Goal: Task Accomplishment & Management: Manage account settings

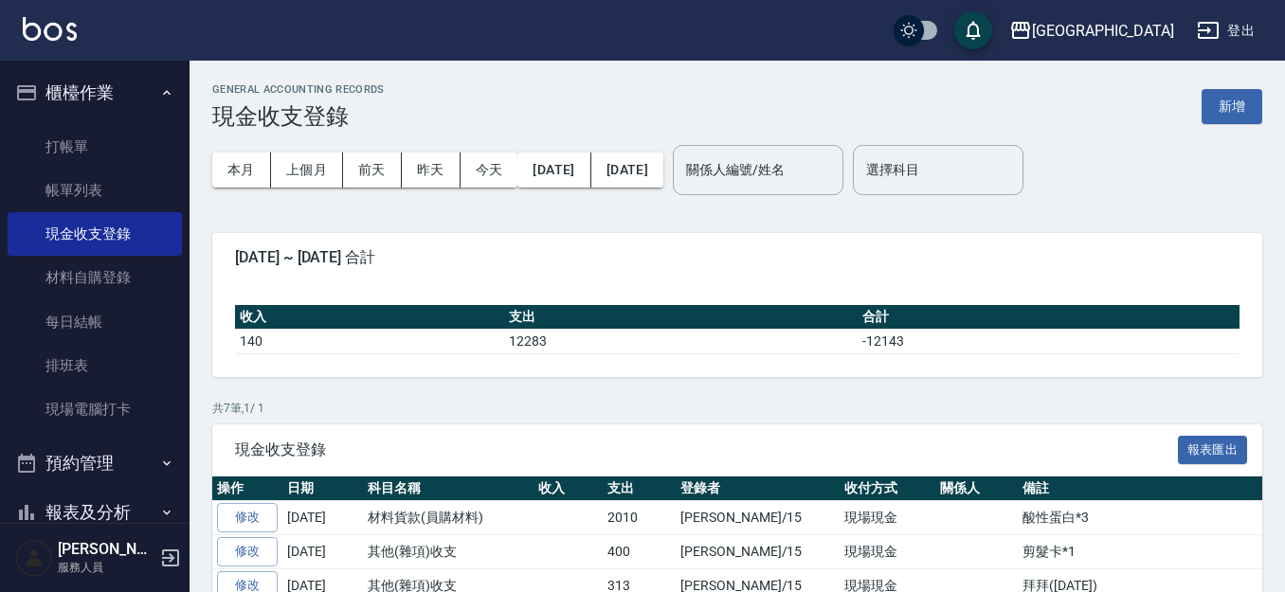
scroll to position [221, 0]
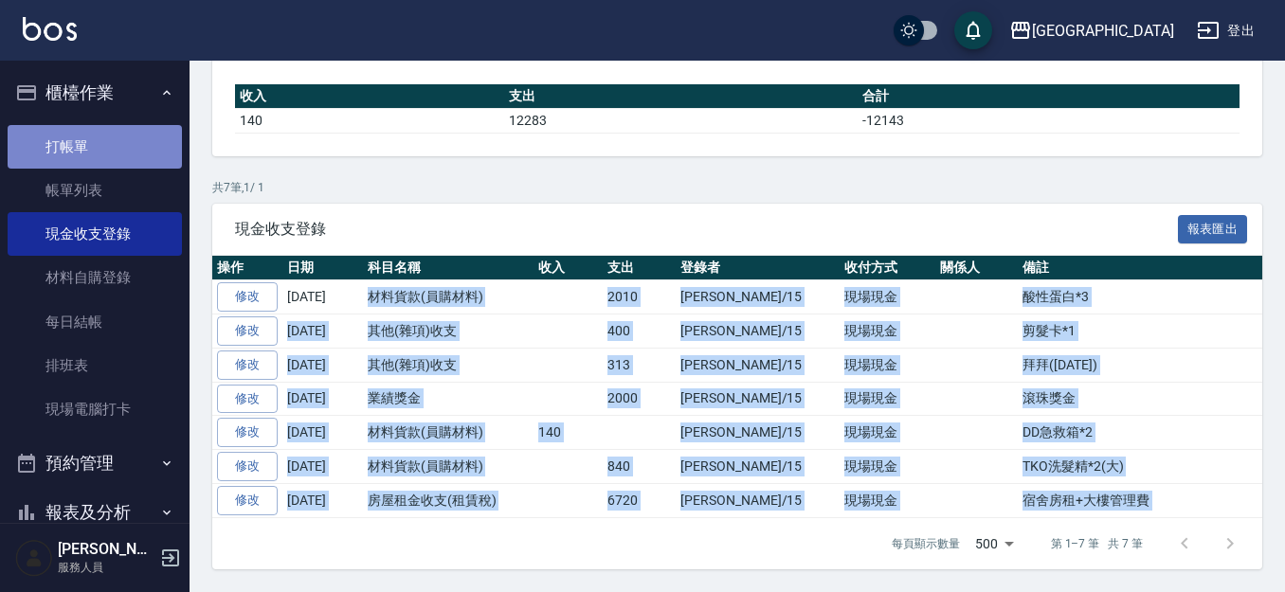
click at [97, 137] on link "打帳單" at bounding box center [95, 147] width 174 height 44
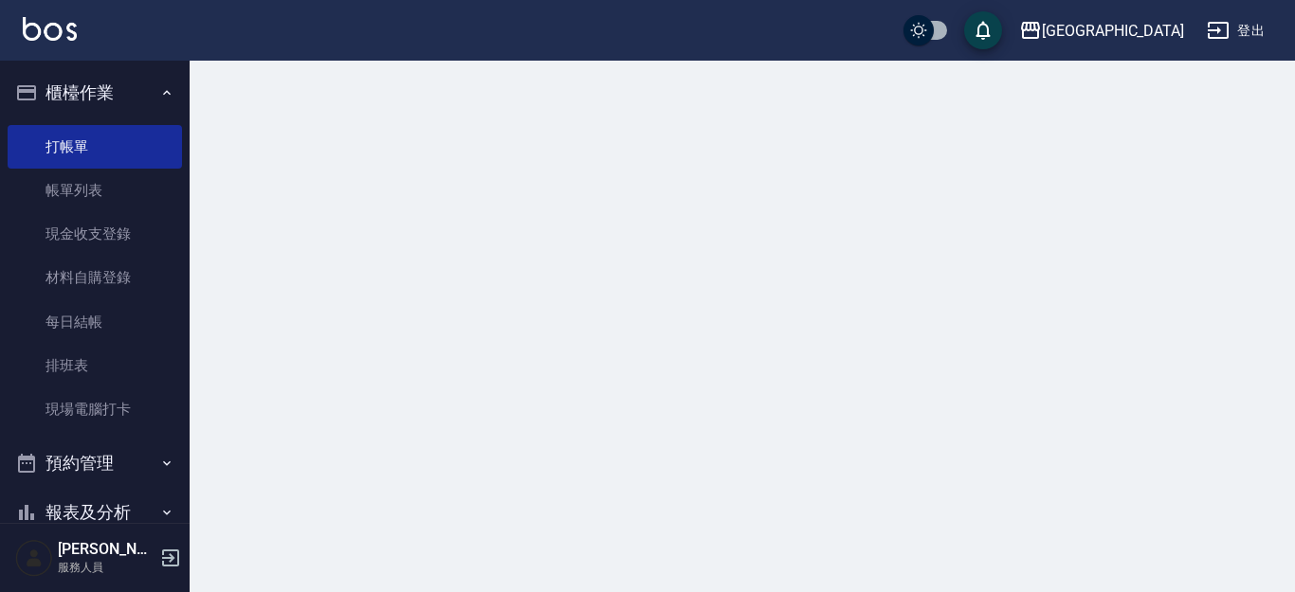
drag, startPoint x: 108, startPoint y: 104, endPoint x: 161, endPoint y: 113, distance: 53.8
click at [108, 102] on button "櫃檯作業" at bounding box center [95, 92] width 174 height 49
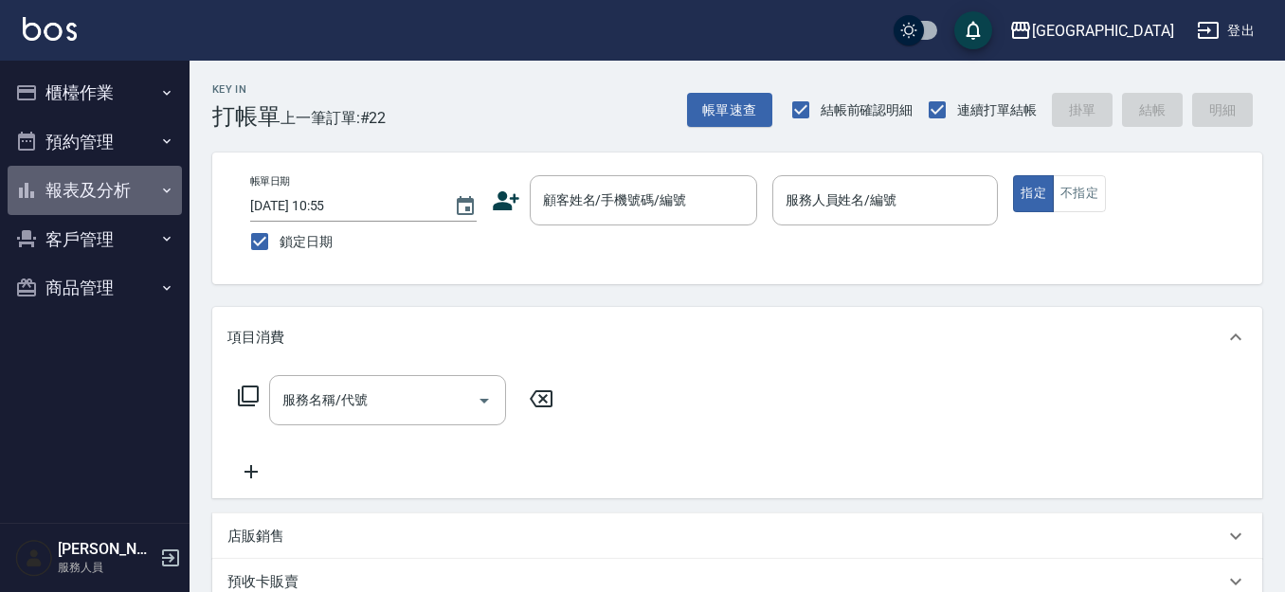
click at [95, 186] on button "報表及分析" at bounding box center [95, 190] width 174 height 49
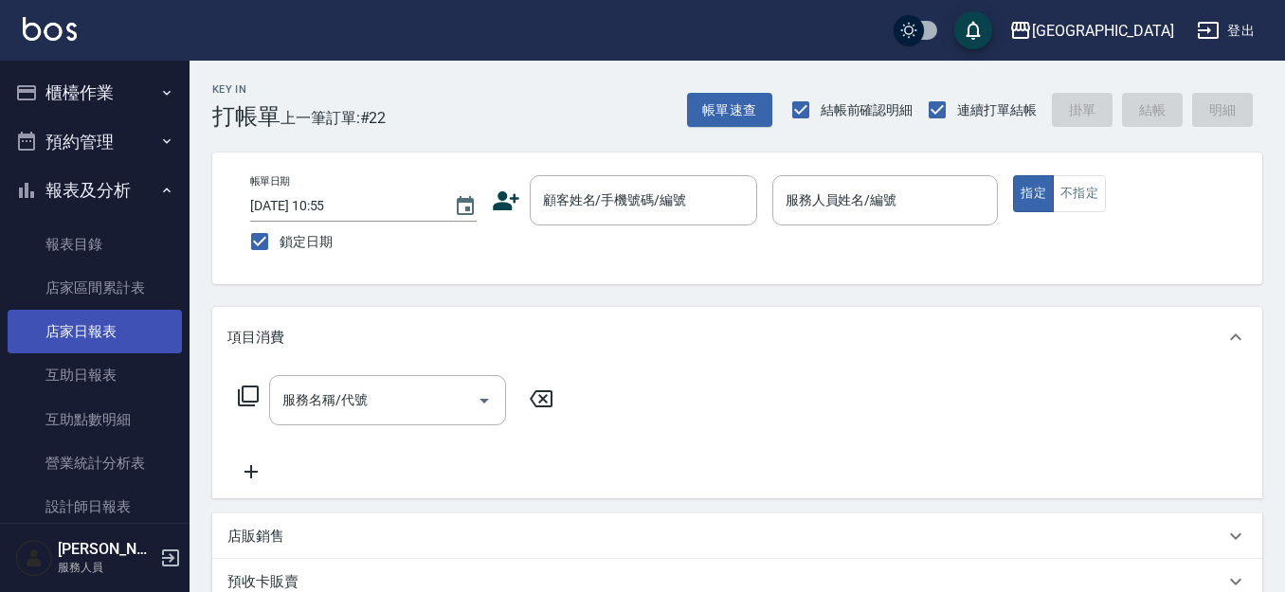
click at [93, 333] on link "店家日報表" at bounding box center [95, 332] width 174 height 44
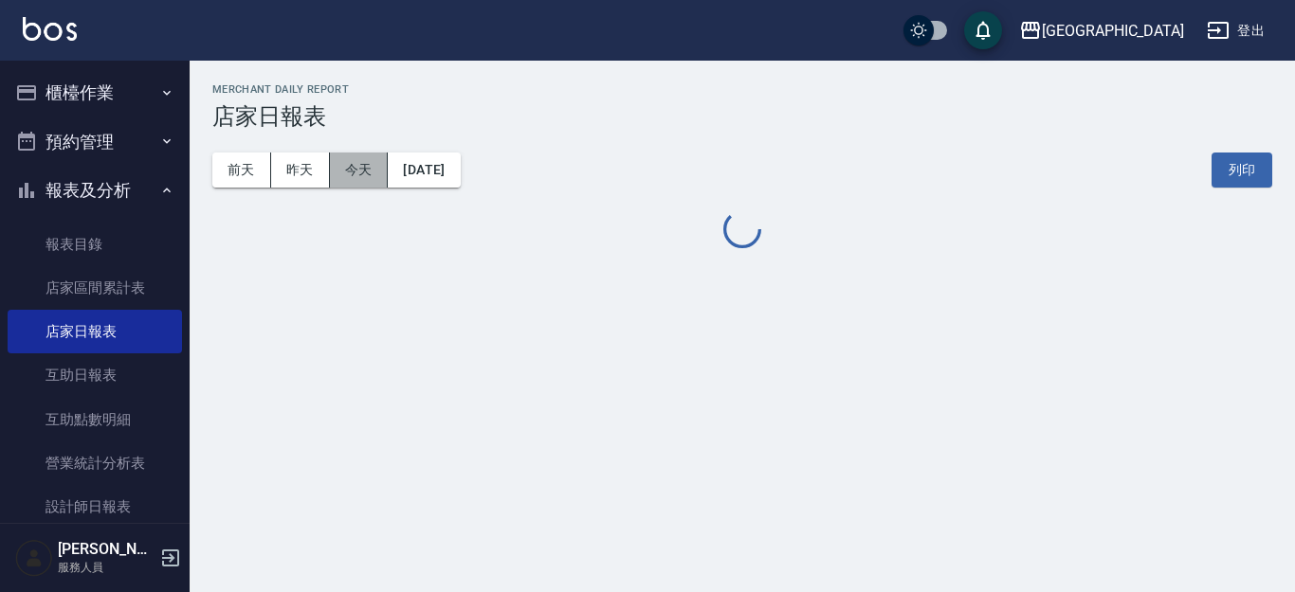
click at [355, 177] on button "今天" at bounding box center [359, 170] width 59 height 35
click at [295, 176] on button "昨天" at bounding box center [300, 170] width 59 height 35
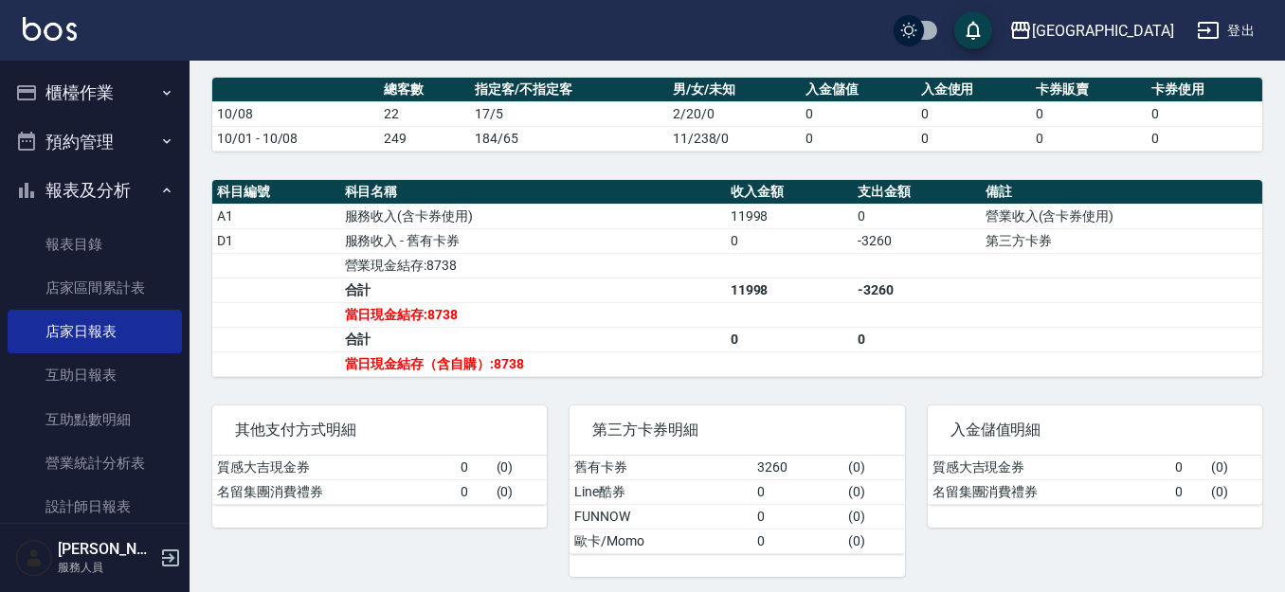
scroll to position [533, 0]
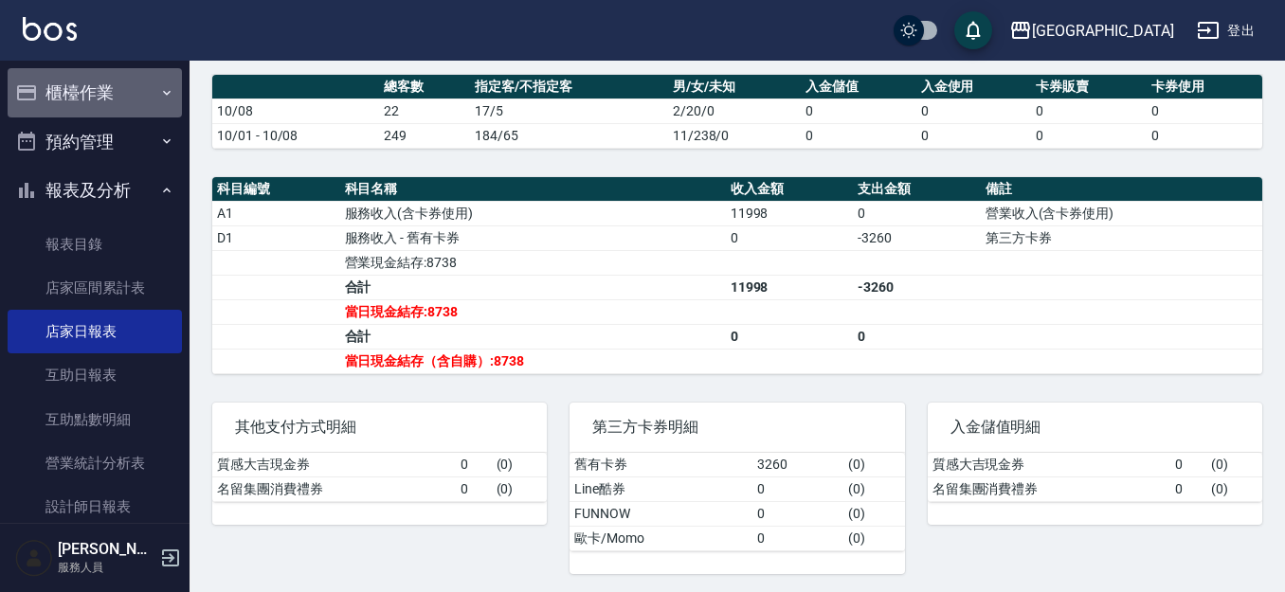
click at [109, 91] on button "櫃檯作業" at bounding box center [95, 92] width 174 height 49
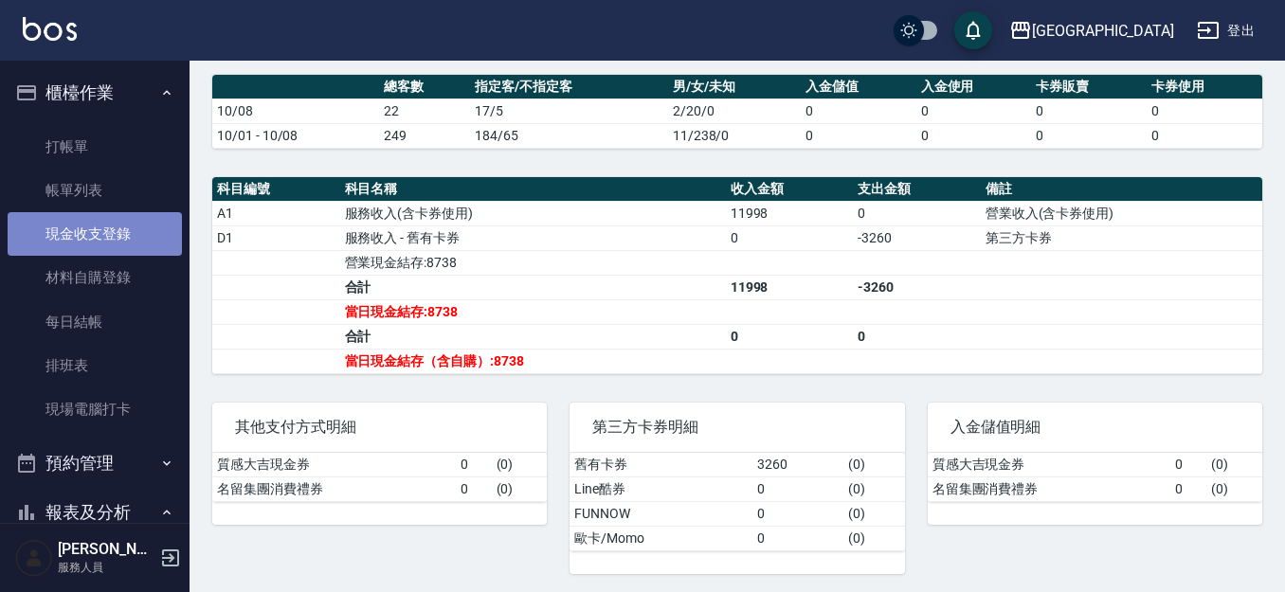
click at [115, 235] on link "現金收支登錄" at bounding box center [95, 234] width 174 height 44
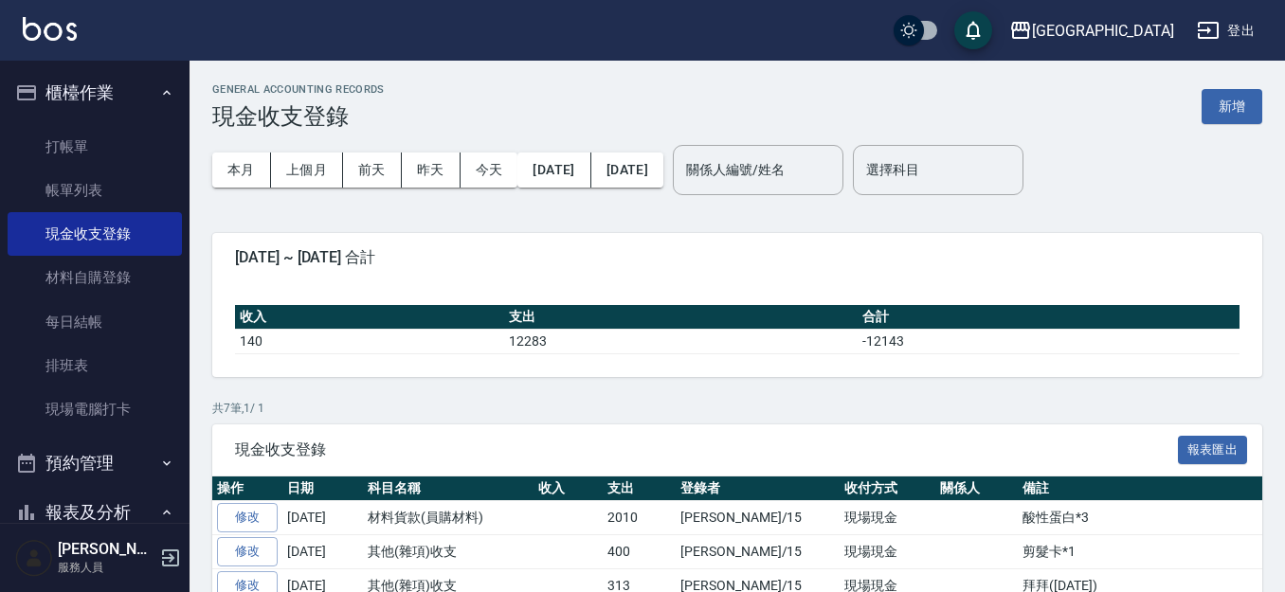
click at [253, 518] on link "修改" at bounding box center [247, 517] width 61 height 29
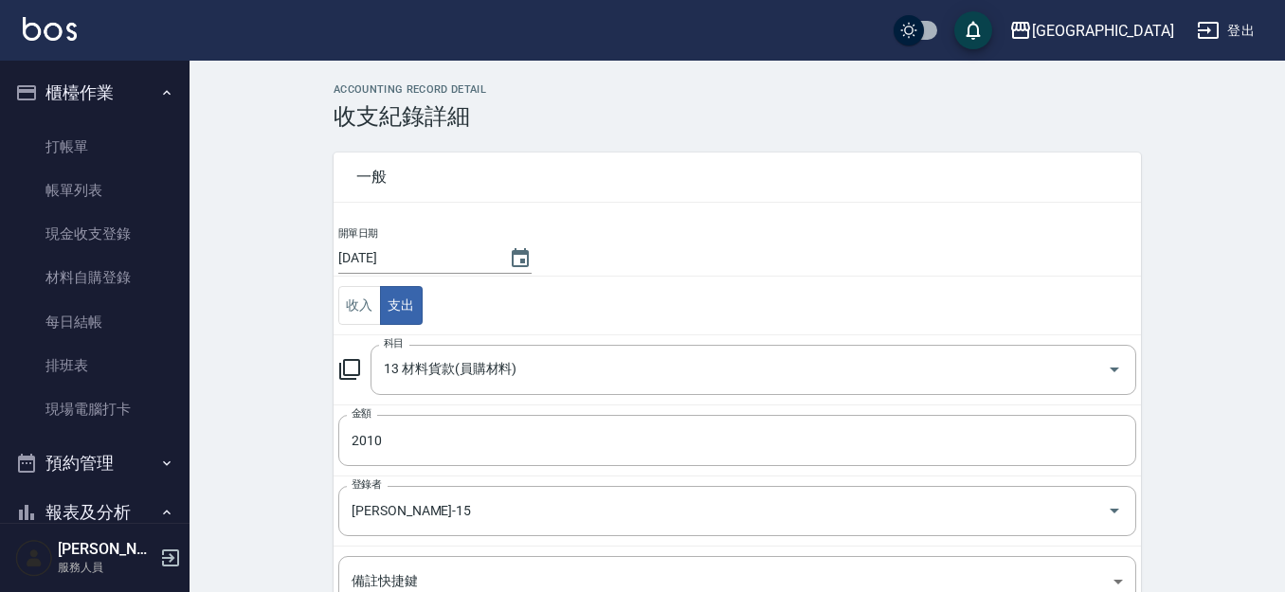
click at [473, 263] on input "[DATE]" at bounding box center [414, 258] width 152 height 31
click at [516, 255] on icon "Choose date, selected date is 2025-10-09" at bounding box center [520, 258] width 23 height 23
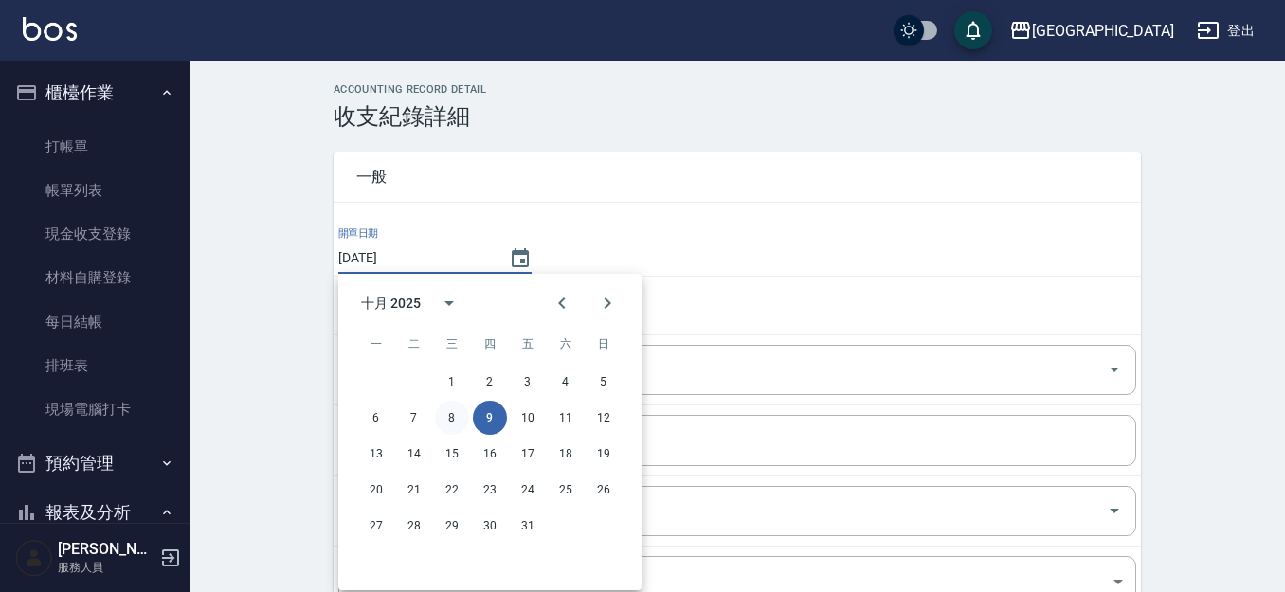
click at [452, 415] on button "8" at bounding box center [452, 418] width 34 height 34
type input "[DATE]"
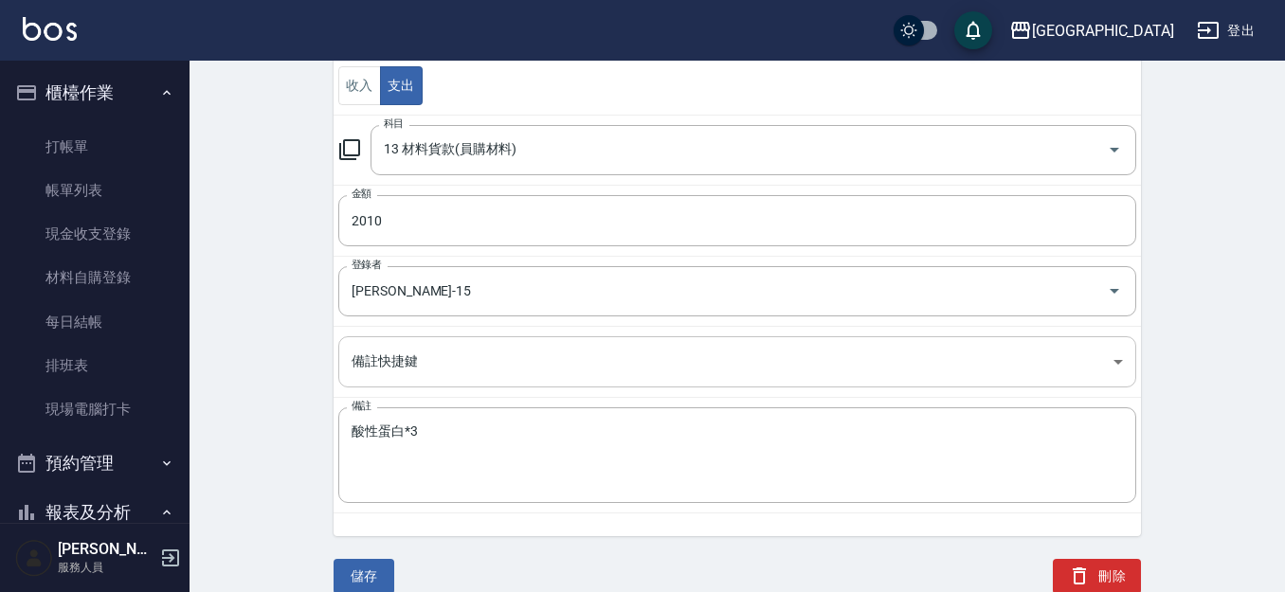
scroll to position [222, 0]
click at [350, 581] on button "儲存" at bounding box center [364, 574] width 61 height 35
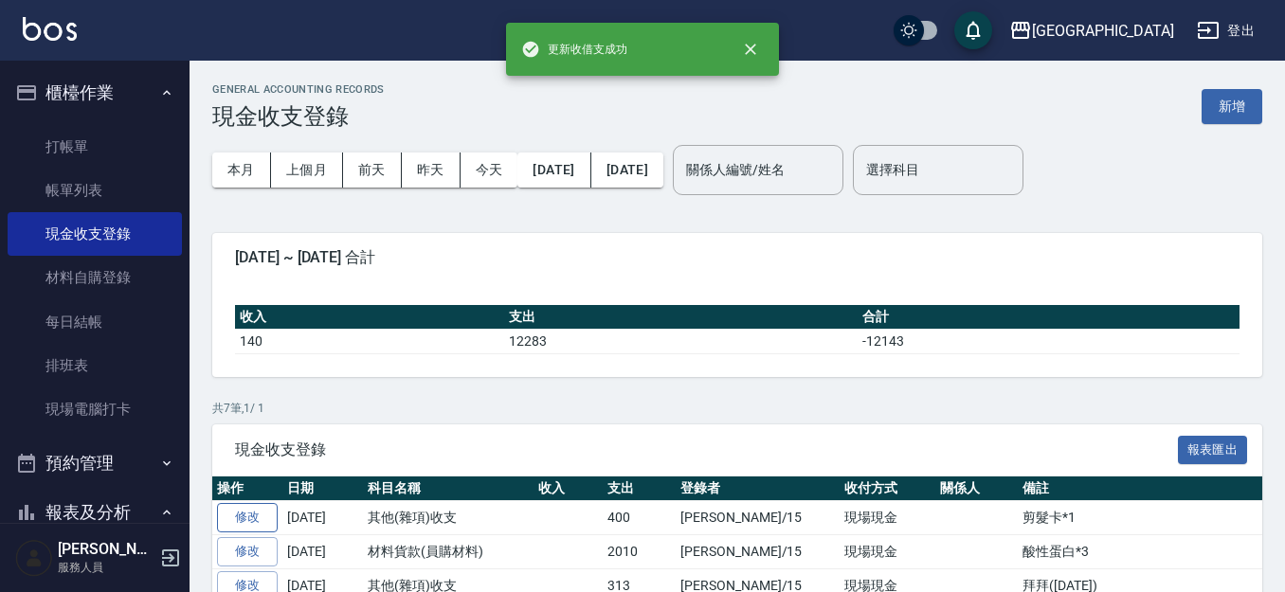
click at [264, 516] on link "修改" at bounding box center [247, 517] width 61 height 29
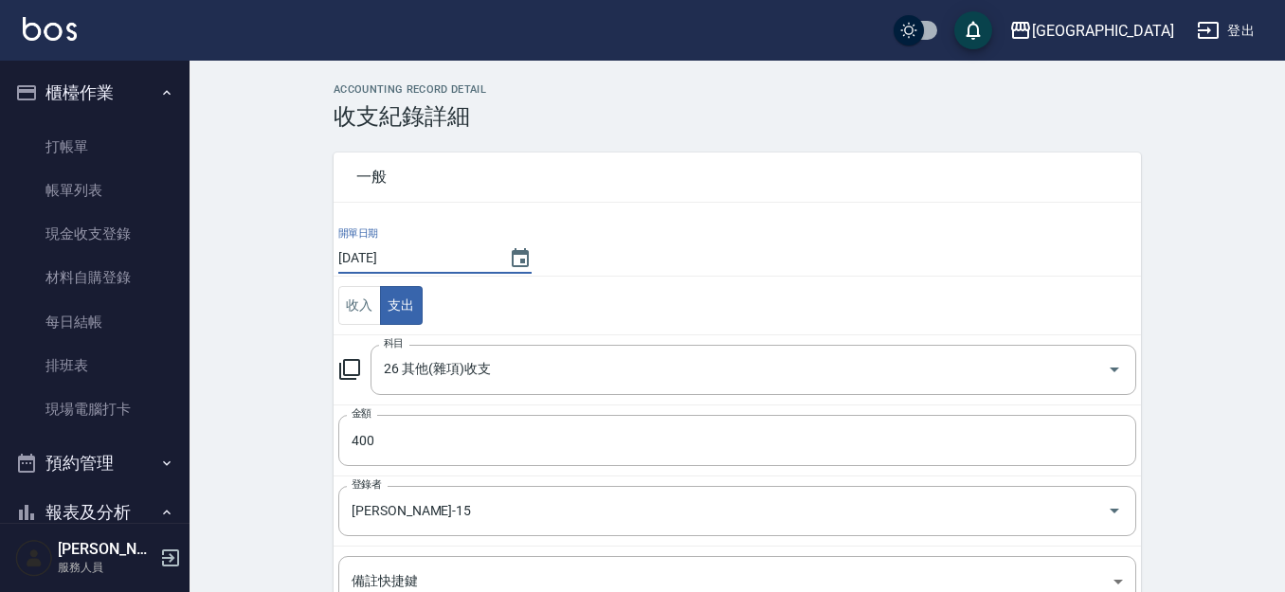
click at [444, 258] on input "[DATE]" at bounding box center [414, 258] width 152 height 31
click at [491, 263] on div "[DATE]" at bounding box center [434, 258] width 193 height 31
click at [519, 254] on icon "Choose date, selected date is 2025-10-09" at bounding box center [520, 257] width 17 height 19
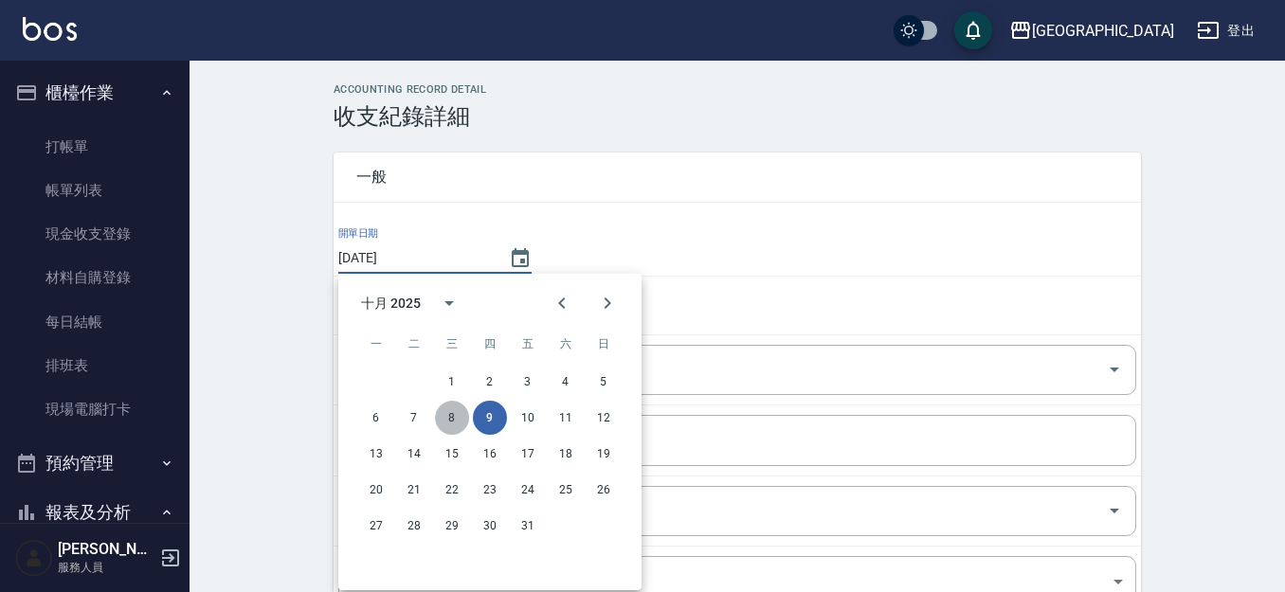
click at [438, 422] on button "8" at bounding box center [452, 418] width 34 height 34
type input "[DATE]"
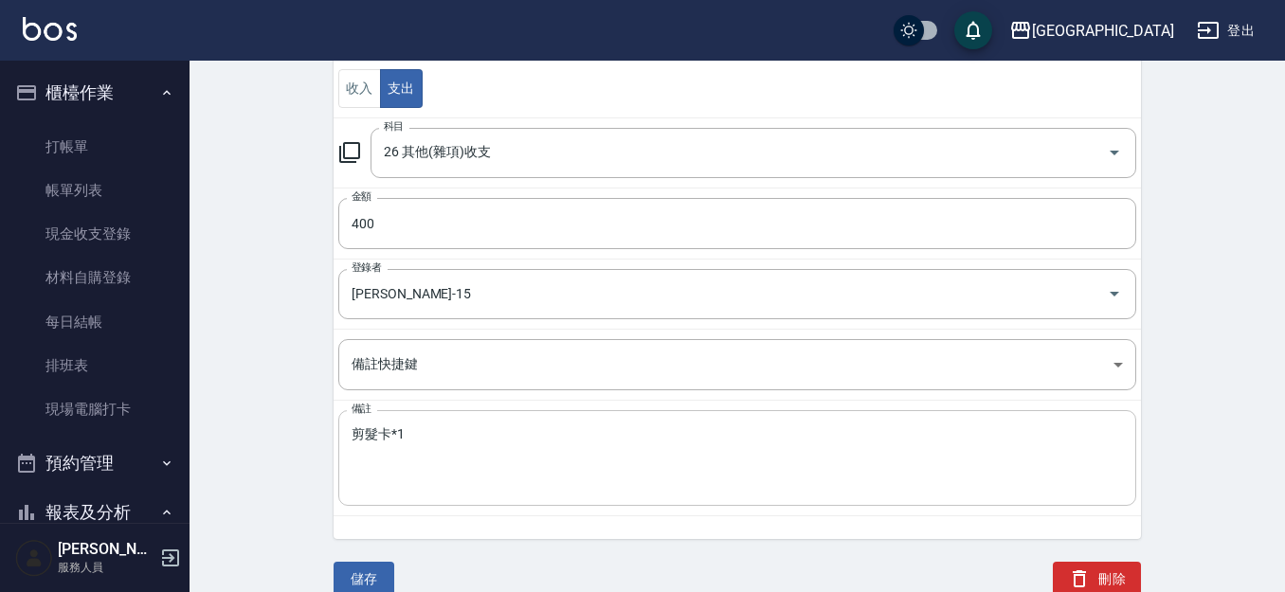
scroll to position [222, 0]
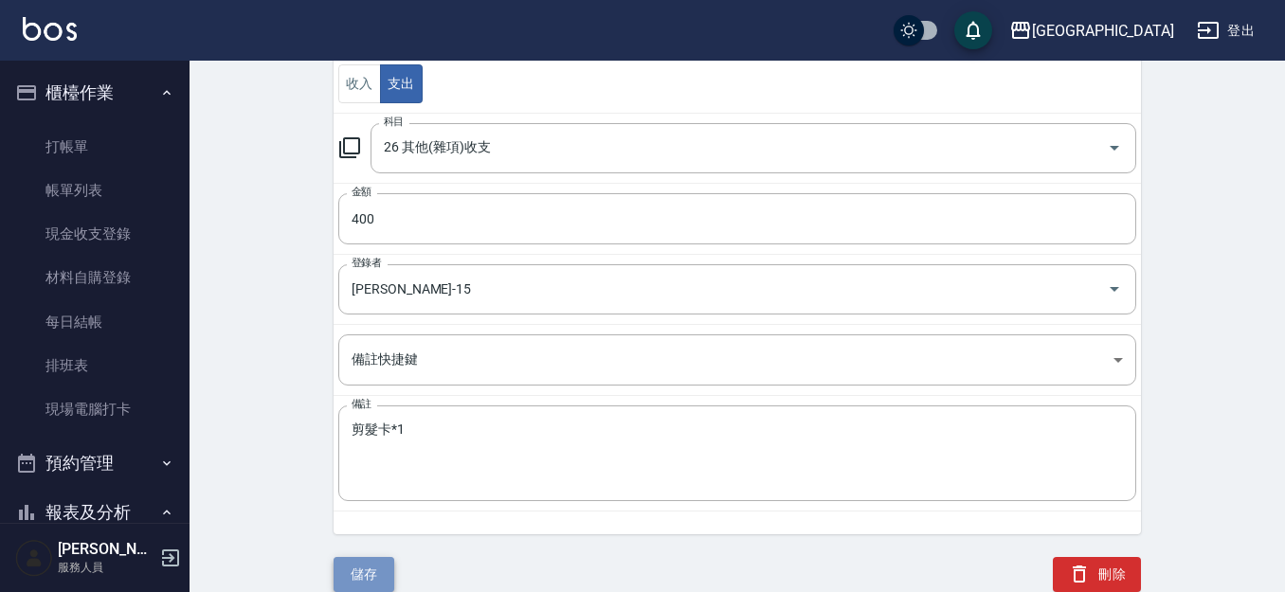
click at [363, 577] on button "儲存" at bounding box center [364, 574] width 61 height 35
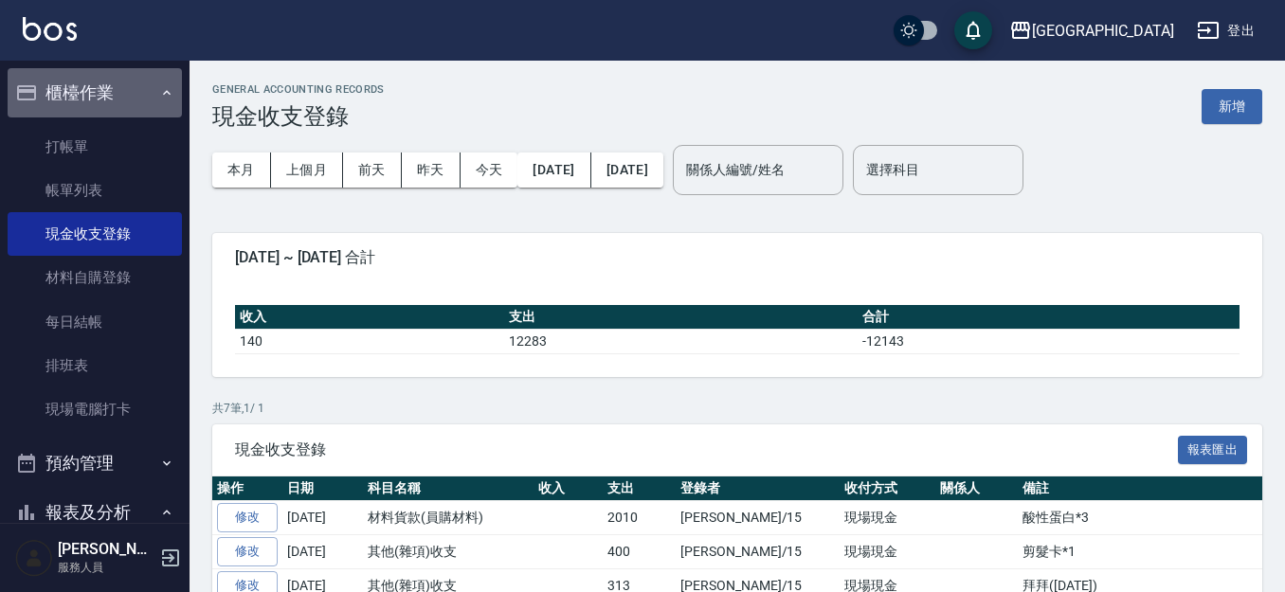
click at [94, 90] on button "櫃檯作業" at bounding box center [95, 92] width 174 height 49
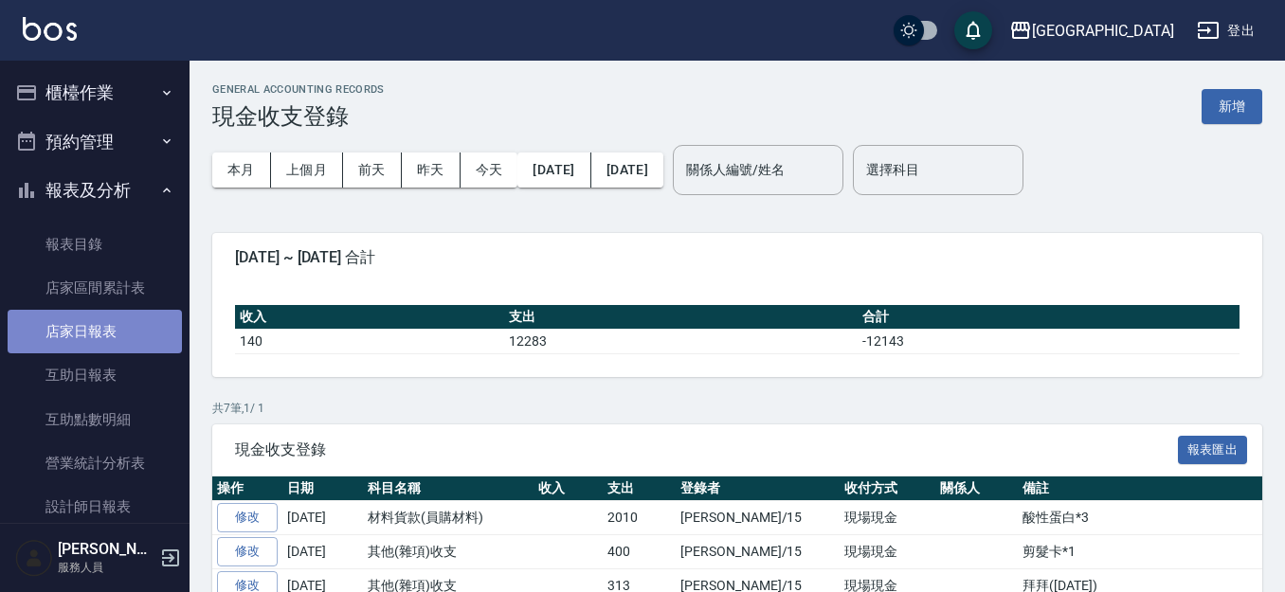
click at [112, 336] on link "店家日報表" at bounding box center [95, 332] width 174 height 44
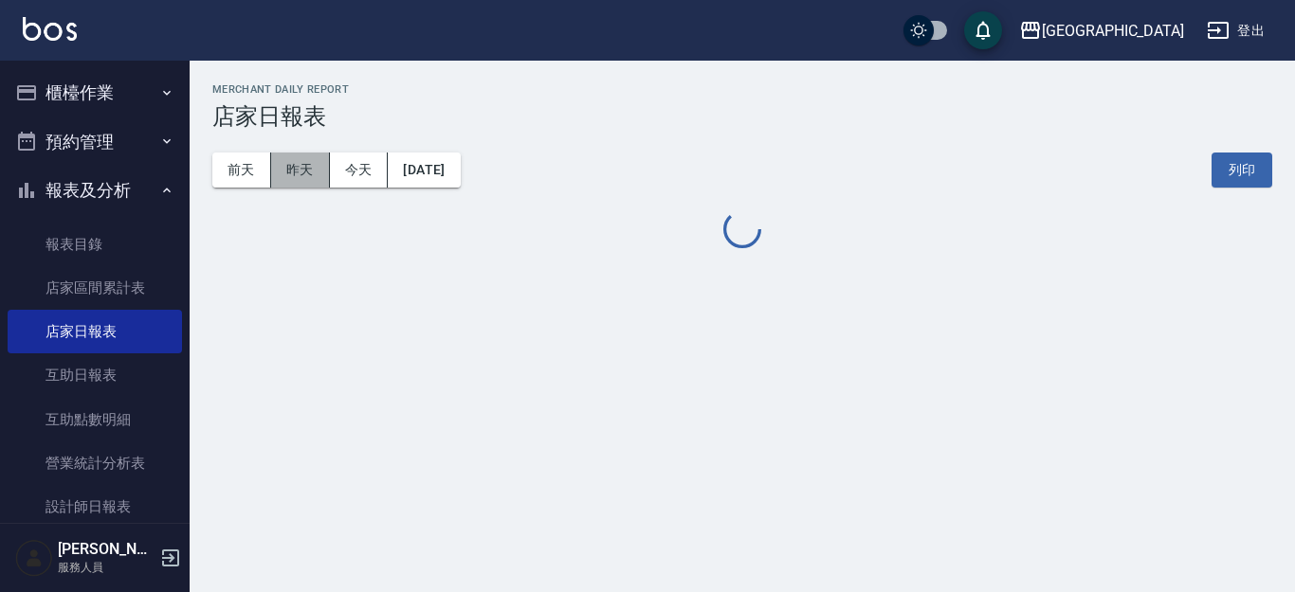
click at [297, 172] on button "昨天" at bounding box center [300, 170] width 59 height 35
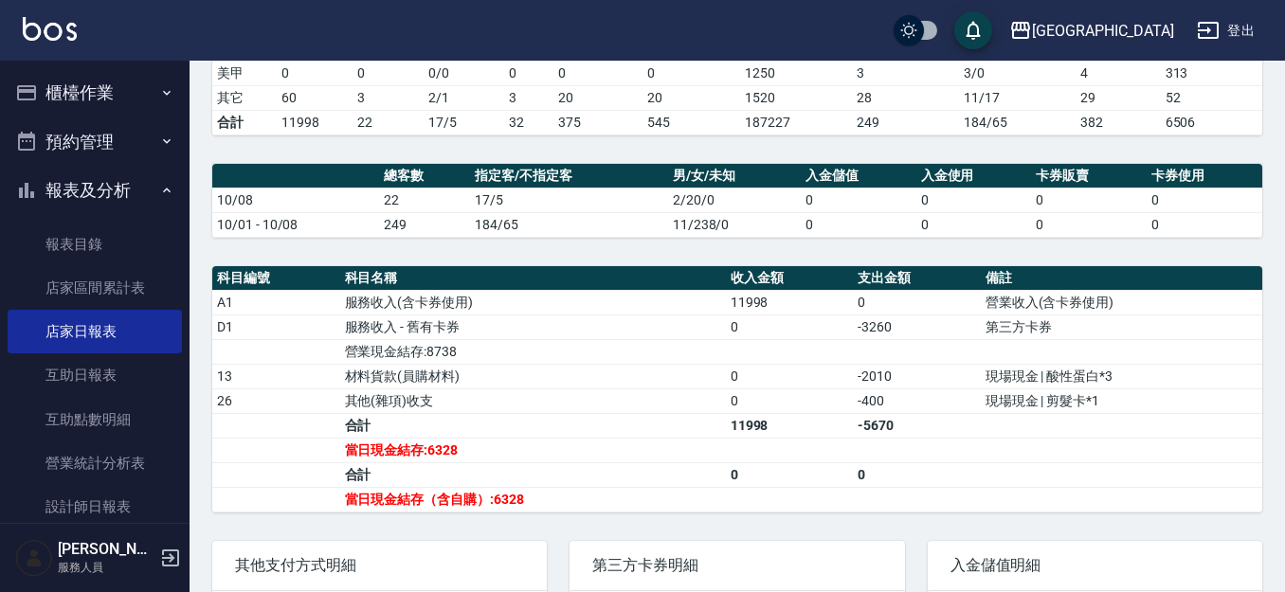
scroll to position [444, 0]
